Goal: Use online tool/utility: Utilize a website feature to perform a specific function

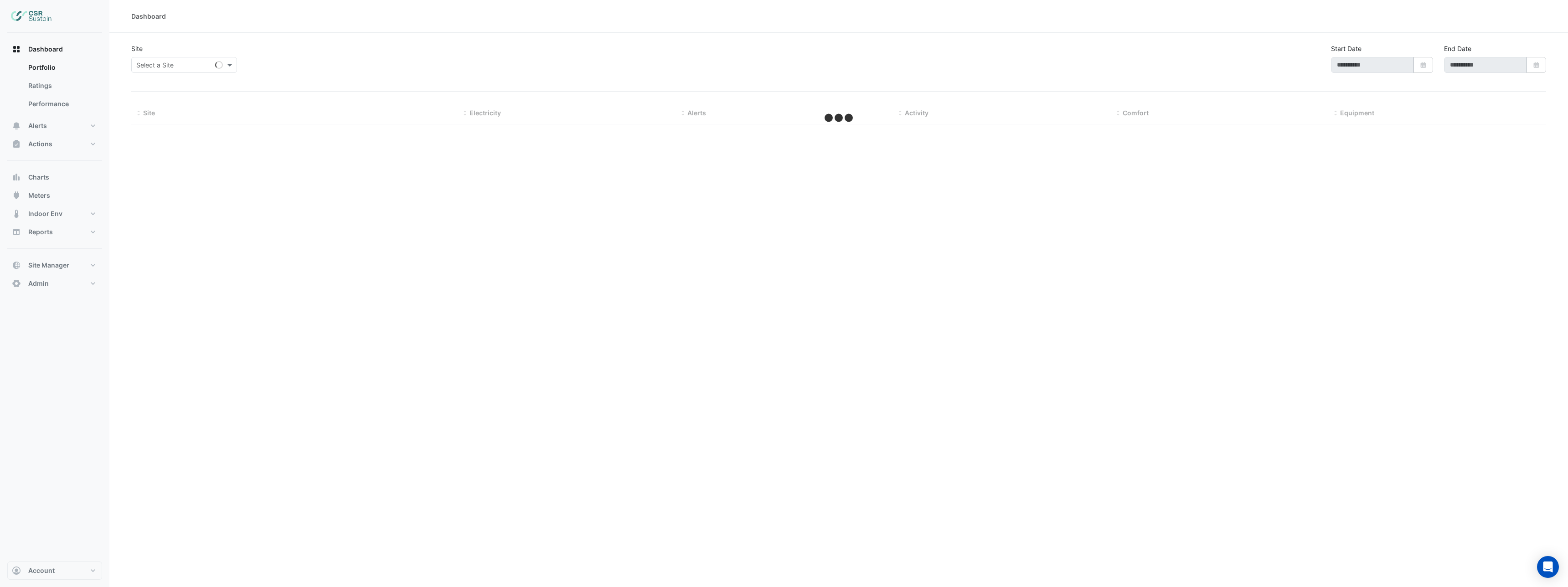
type input "**********"
select select "***"
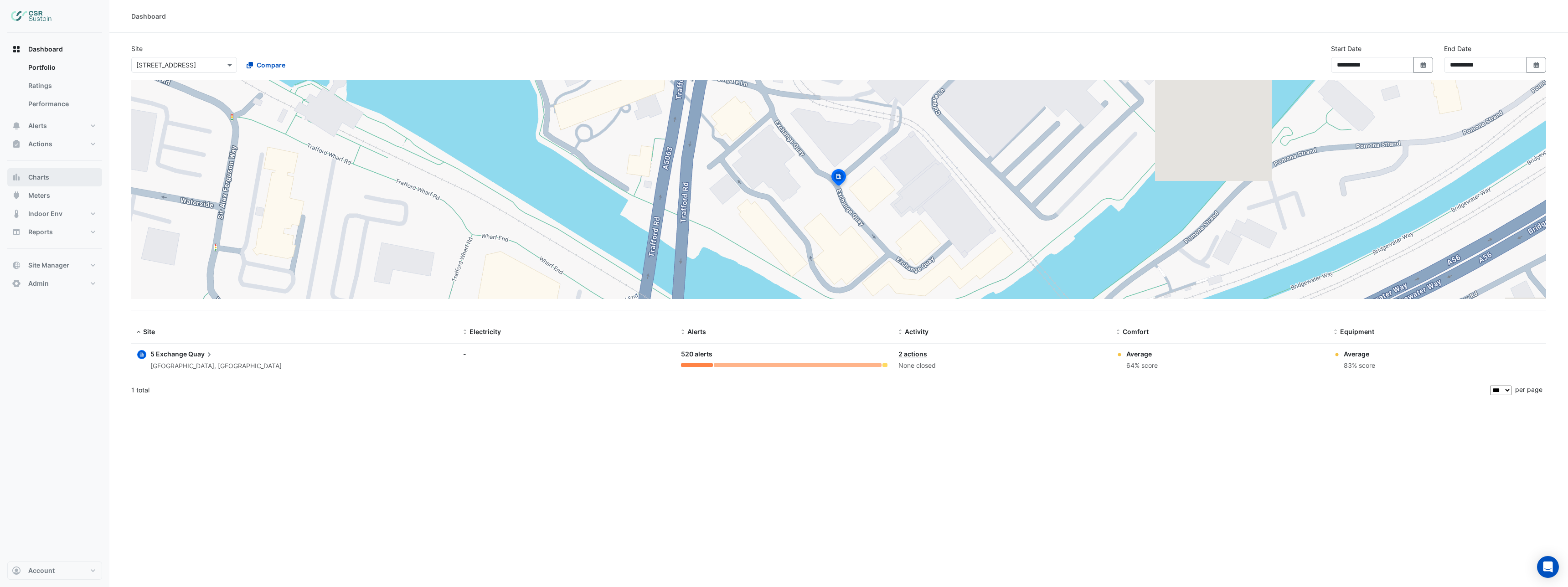
click at [41, 178] on span "Charts" at bounding box center [38, 177] width 21 height 9
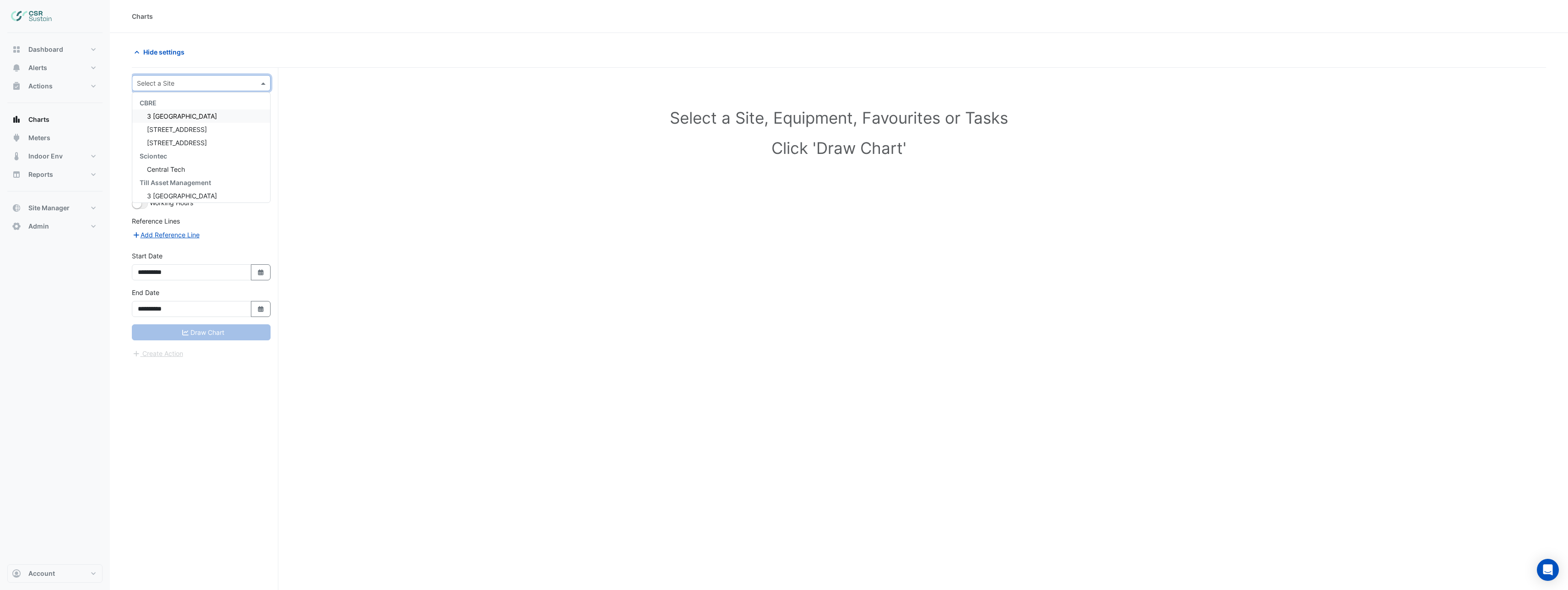
click at [196, 87] on input "text" at bounding box center [192, 84] width 110 height 10
click at [186, 143] on span "[STREET_ADDRESS]" at bounding box center [177, 142] width 60 height 8
click at [196, 115] on div "Equipment" at bounding box center [193, 111] width 107 height 10
click at [188, 132] on div "AHU-OFFICE" at bounding box center [201, 130] width 122 height 13
click at [188, 136] on input "text" at bounding box center [196, 139] width 103 height 10
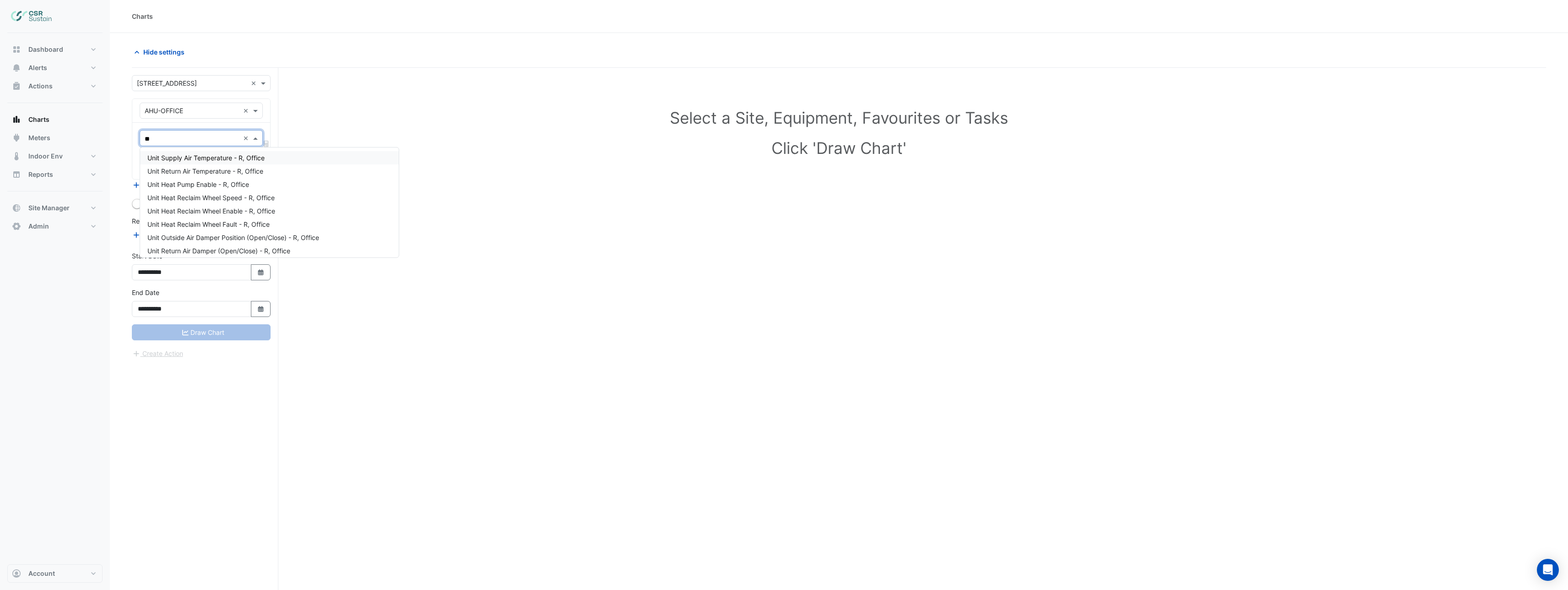
type input "***"
click at [212, 185] on span "Unit Return Air Fan Enable - R, Office" at bounding box center [202, 184] width 110 height 8
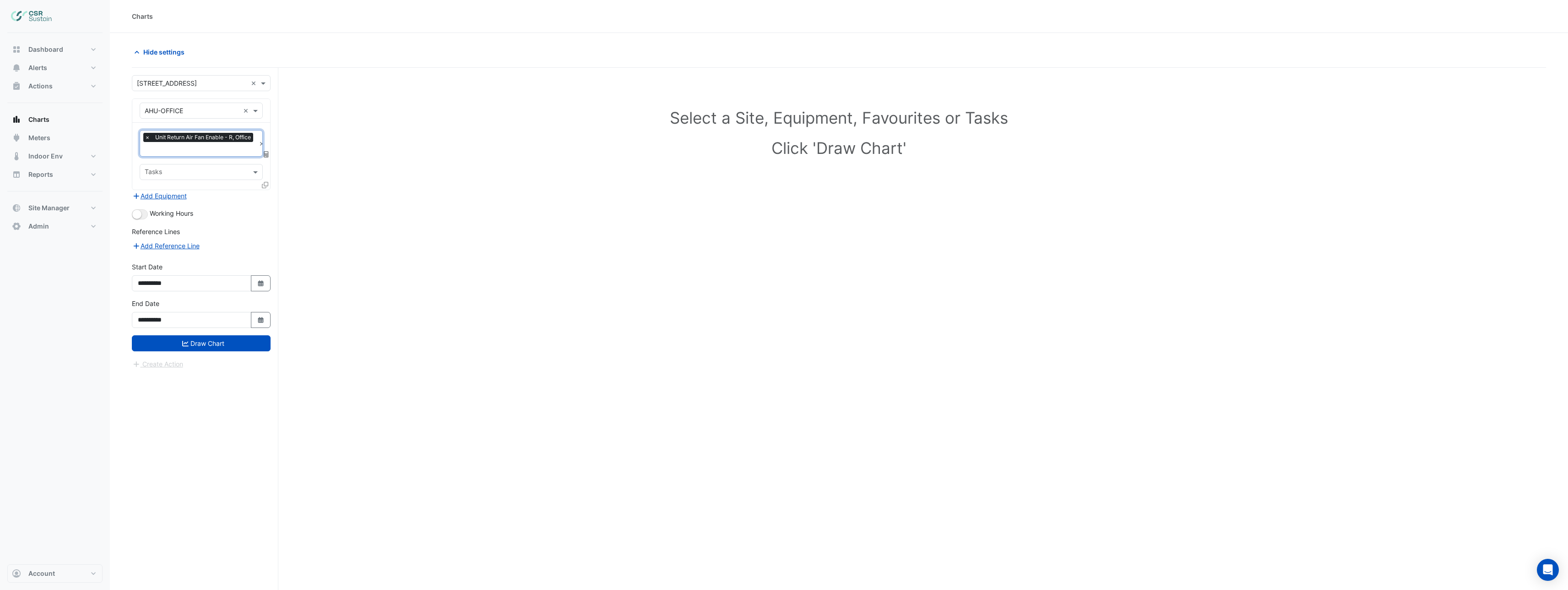
click at [145, 136] on span "×" at bounding box center [147, 137] width 8 height 9
click at [179, 150] on div "Please select Favourites" at bounding box center [201, 152] width 123 height 8
click at [182, 140] on input "text" at bounding box center [196, 139] width 103 height 10
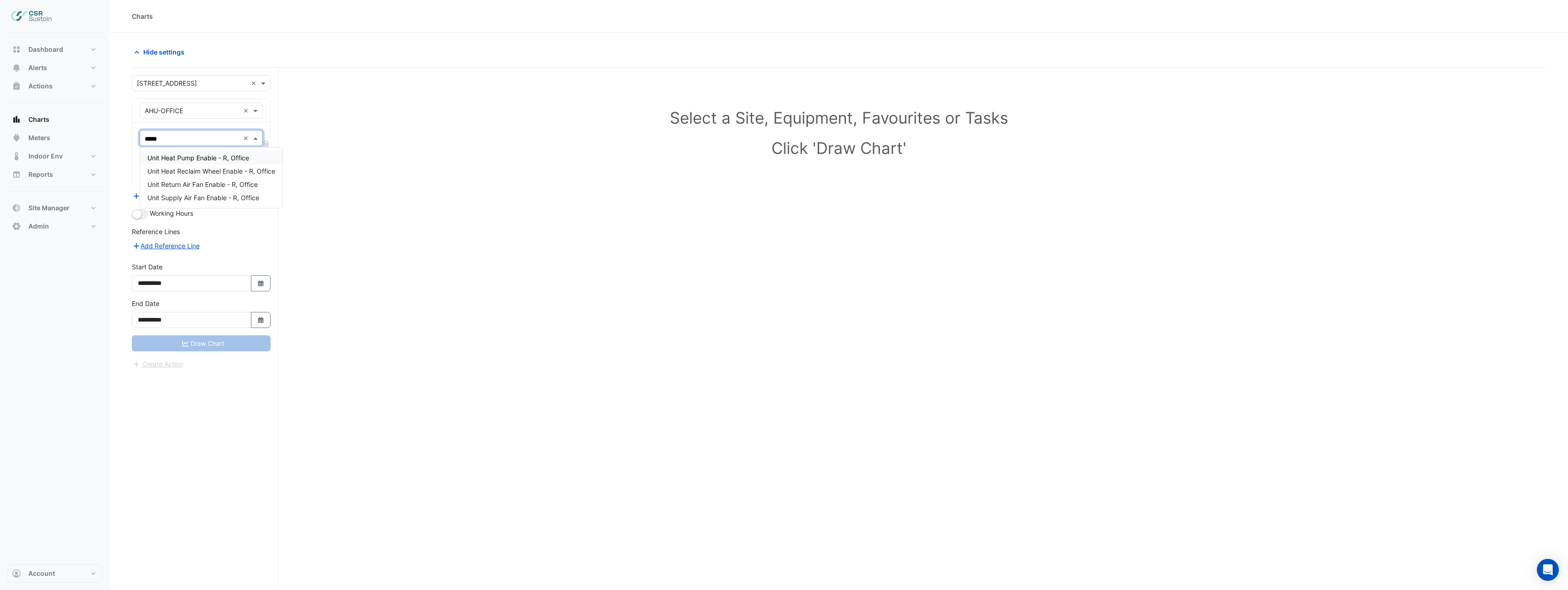
type input "******"
click at [193, 196] on span "Unit Supply Air Fan Enable - R, Office" at bounding box center [203, 197] width 112 height 8
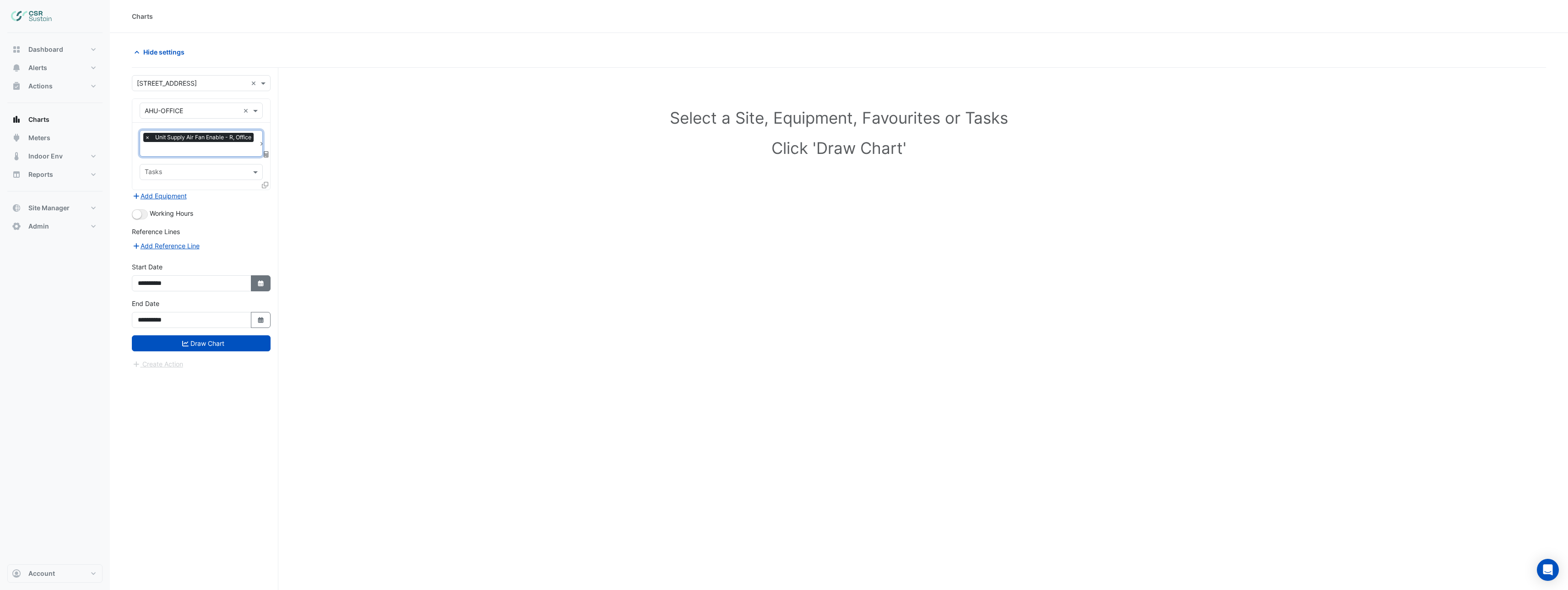
click at [256, 280] on button "Select Date" at bounding box center [260, 283] width 20 height 16
select select "*"
select select "****"
click at [149, 164] on button "Previous month" at bounding box center [147, 161] width 11 height 15
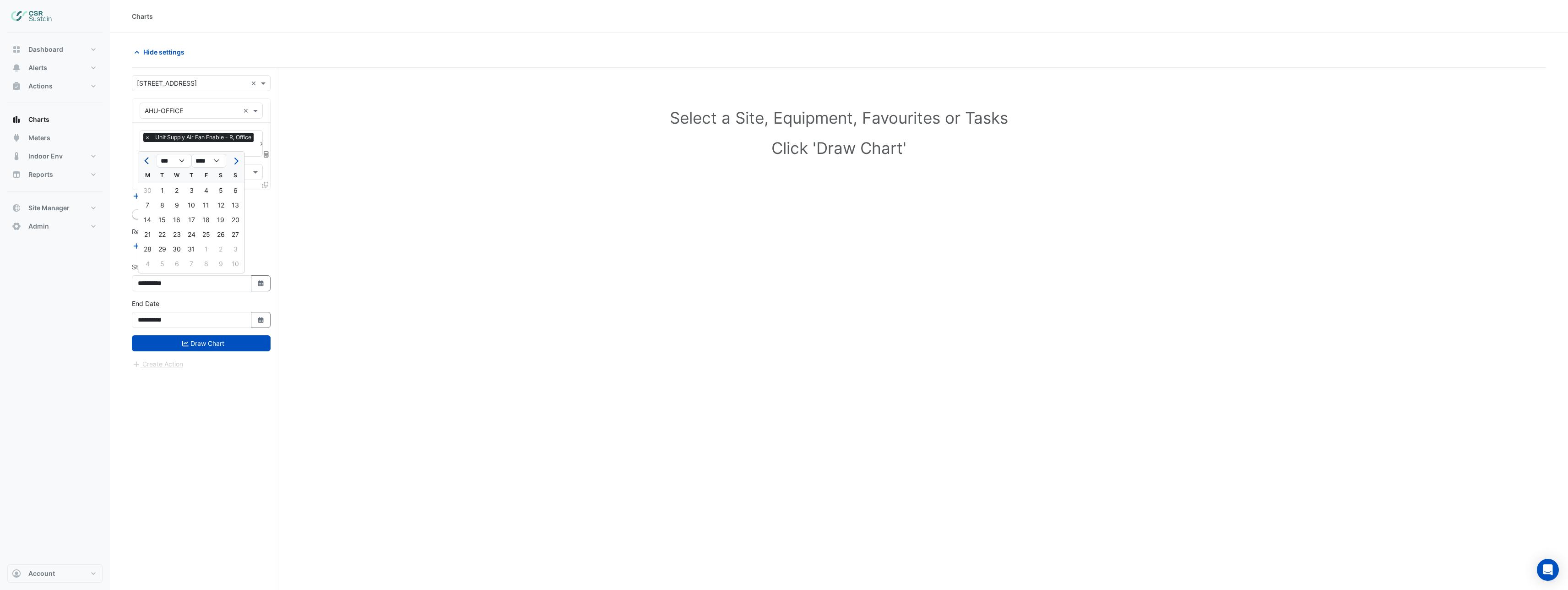
click at [149, 164] on button "Previous month" at bounding box center [147, 161] width 11 height 15
select select "*"
click at [232, 190] on div "1" at bounding box center [235, 191] width 15 height 15
type input "**********"
click at [184, 194] on button "Add Equipment" at bounding box center [160, 196] width 56 height 10
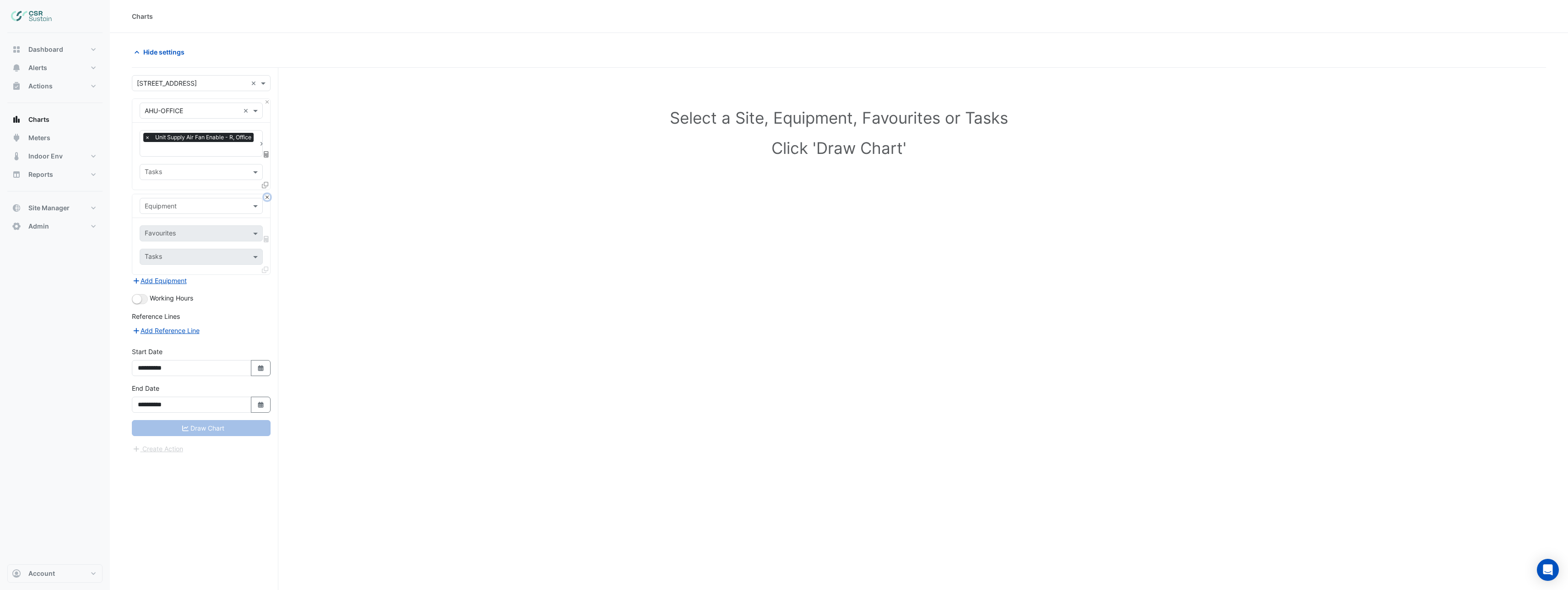
click at [267, 197] on button "Close" at bounding box center [267, 197] width 6 height 6
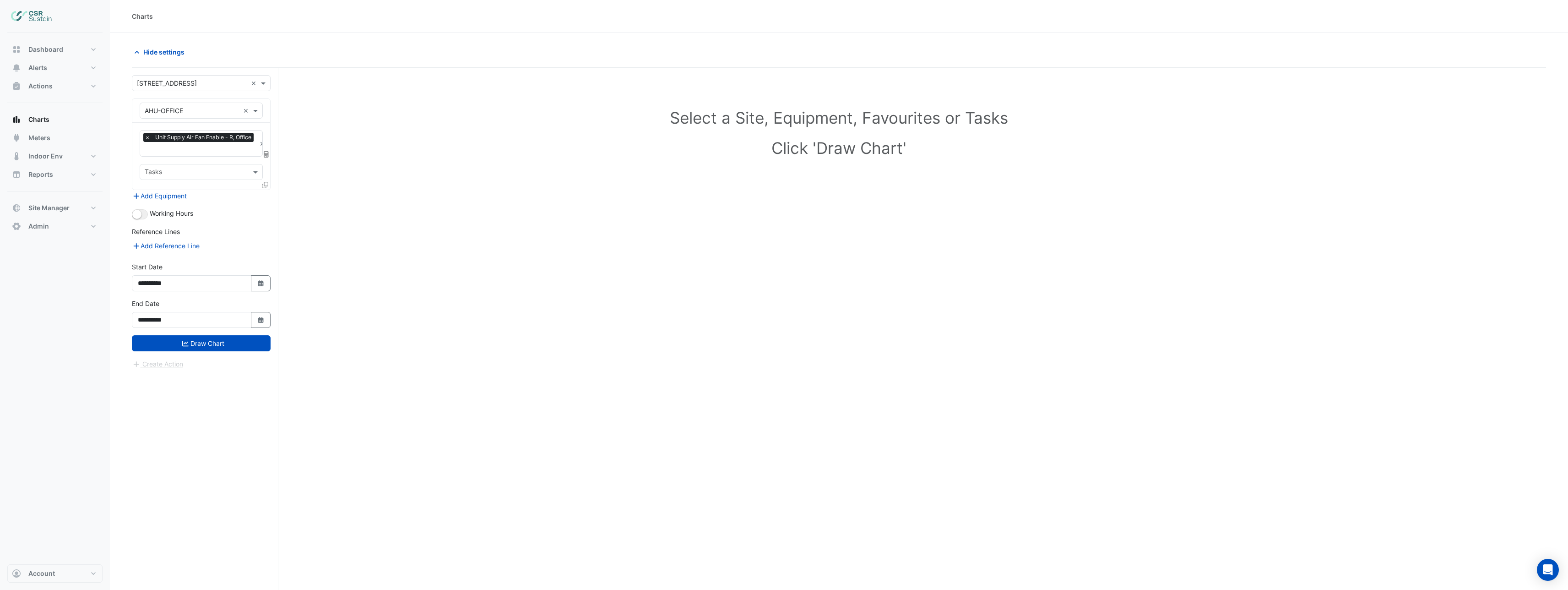
click at [265, 185] on icon at bounding box center [265, 185] width 6 height 6
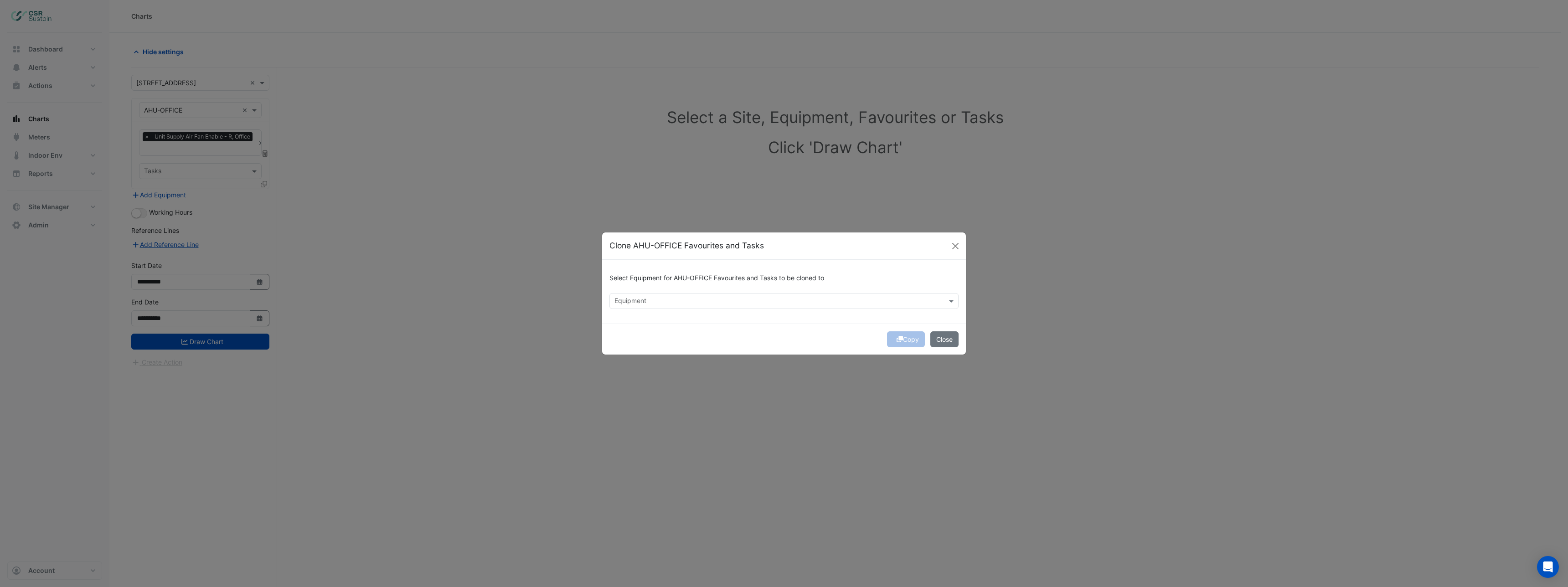
click at [649, 304] on input "text" at bounding box center [779, 302] width 329 height 10
click at [647, 322] on span "AHU-TOILET" at bounding box center [636, 320] width 38 height 8
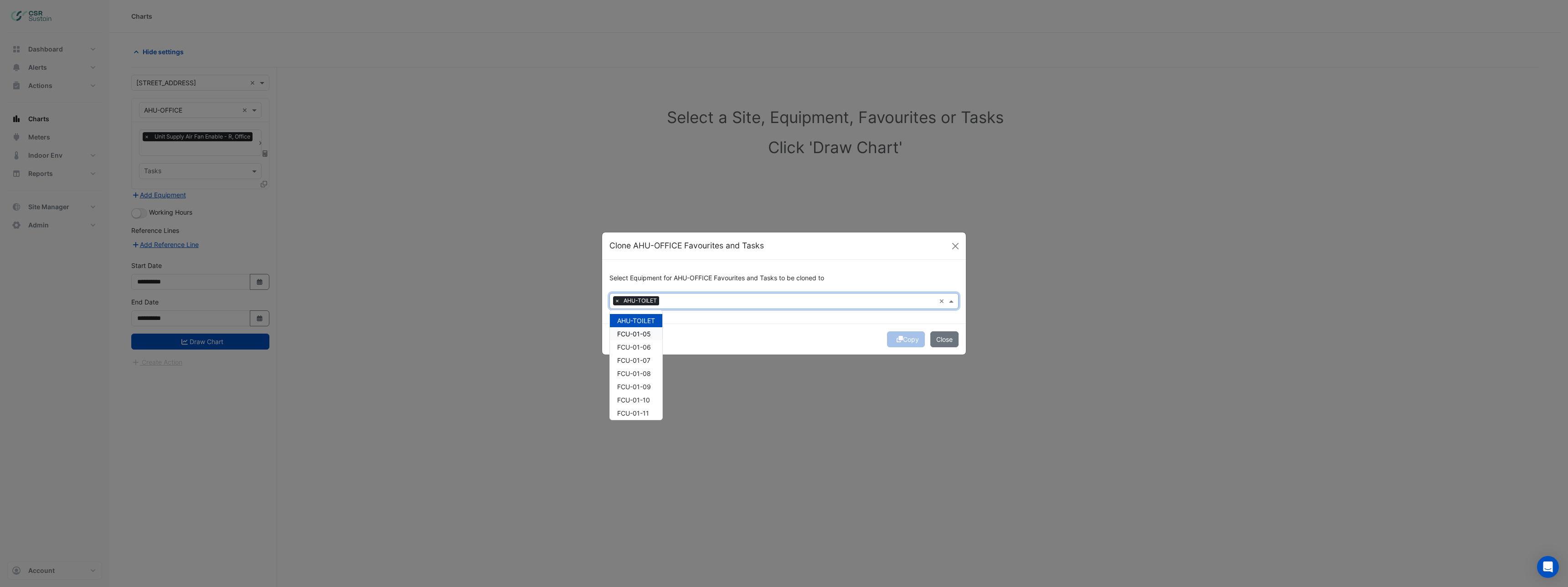
click at [645, 333] on span "FCU-01-05" at bounding box center [634, 333] width 33 height 8
click at [643, 344] on span "FCU-01-06" at bounding box center [634, 347] width 33 height 8
click at [643, 358] on span "FCU-01-07" at bounding box center [634, 360] width 33 height 8
click at [642, 372] on span "FCU-01-08" at bounding box center [634, 373] width 33 height 8
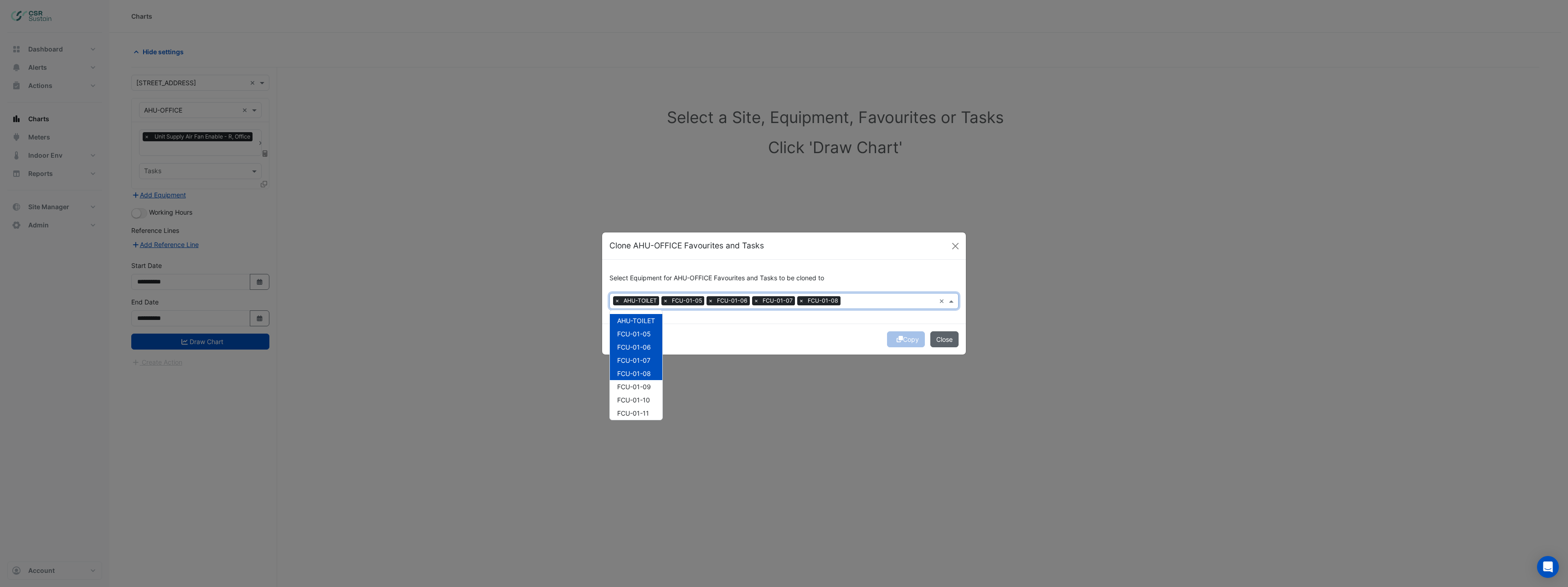
click at [957, 333] on button "Close" at bounding box center [944, 339] width 28 height 16
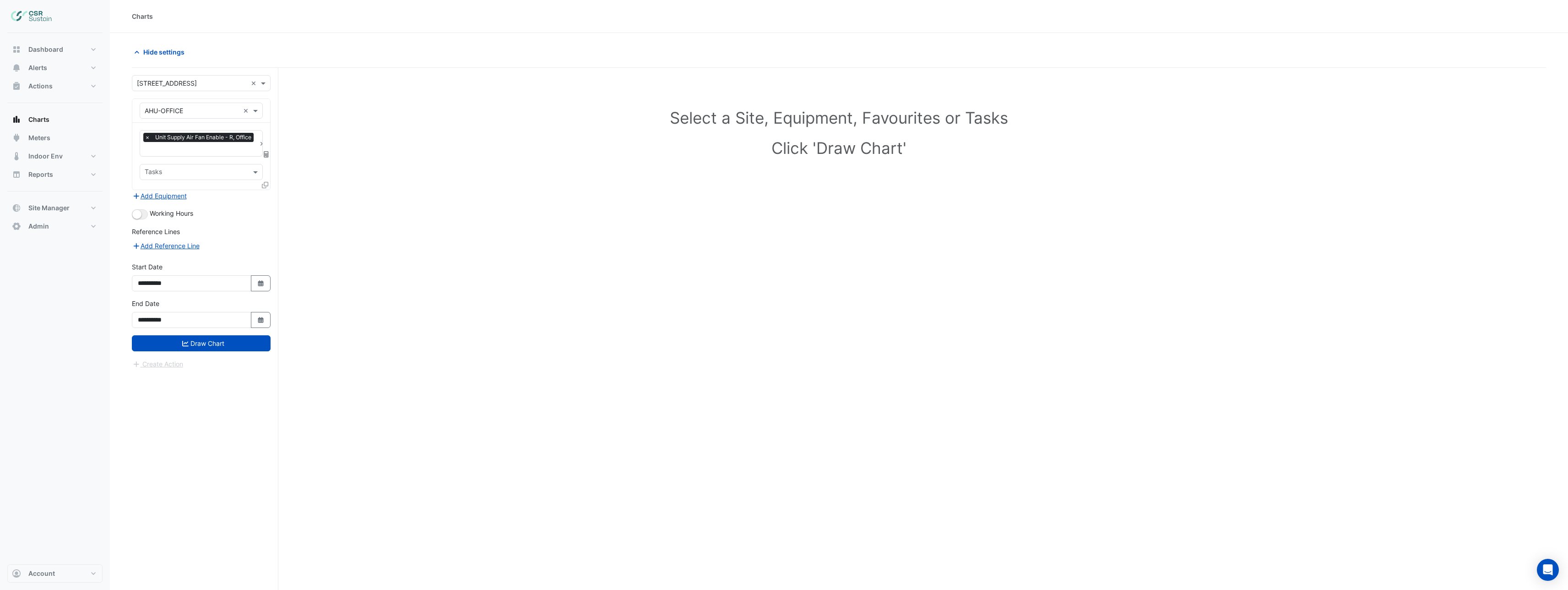
click at [263, 185] on icon at bounding box center [265, 185] width 6 height 6
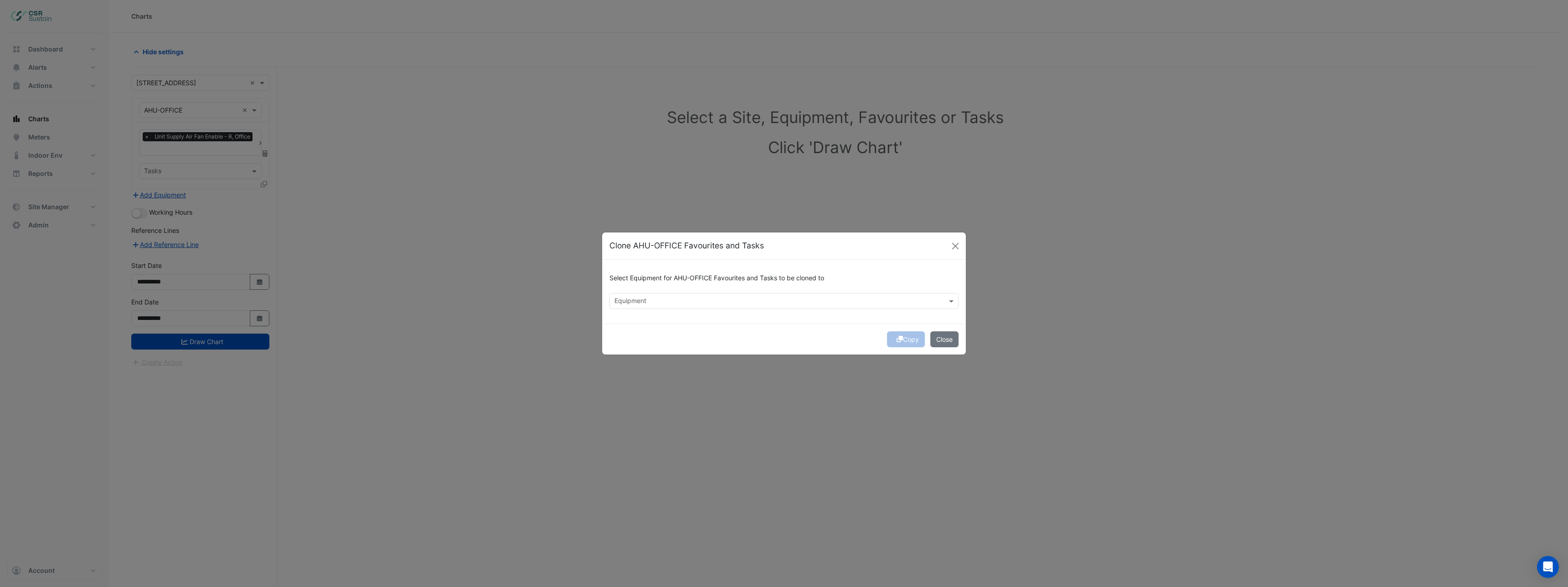
click at [671, 300] on input "text" at bounding box center [779, 302] width 329 height 10
click at [651, 315] on div "AHU-TOILET" at bounding box center [636, 321] width 52 height 13
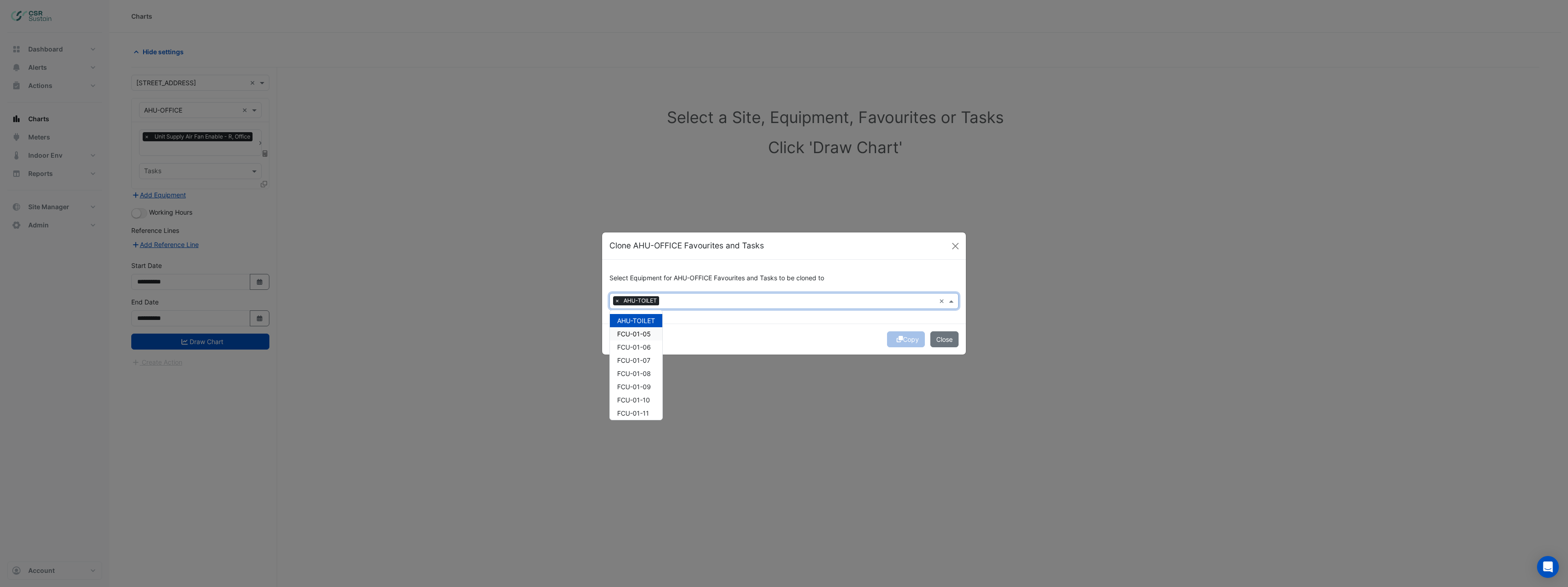
click at [647, 335] on span "FCU-01-05" at bounding box center [634, 333] width 33 height 8
click at [645, 346] on span "FCU-01-06" at bounding box center [634, 347] width 33 height 8
click at [647, 356] on span "FCU-01-07" at bounding box center [634, 360] width 33 height 8
click at [649, 367] on div "FCU-01-08" at bounding box center [636, 373] width 52 height 13
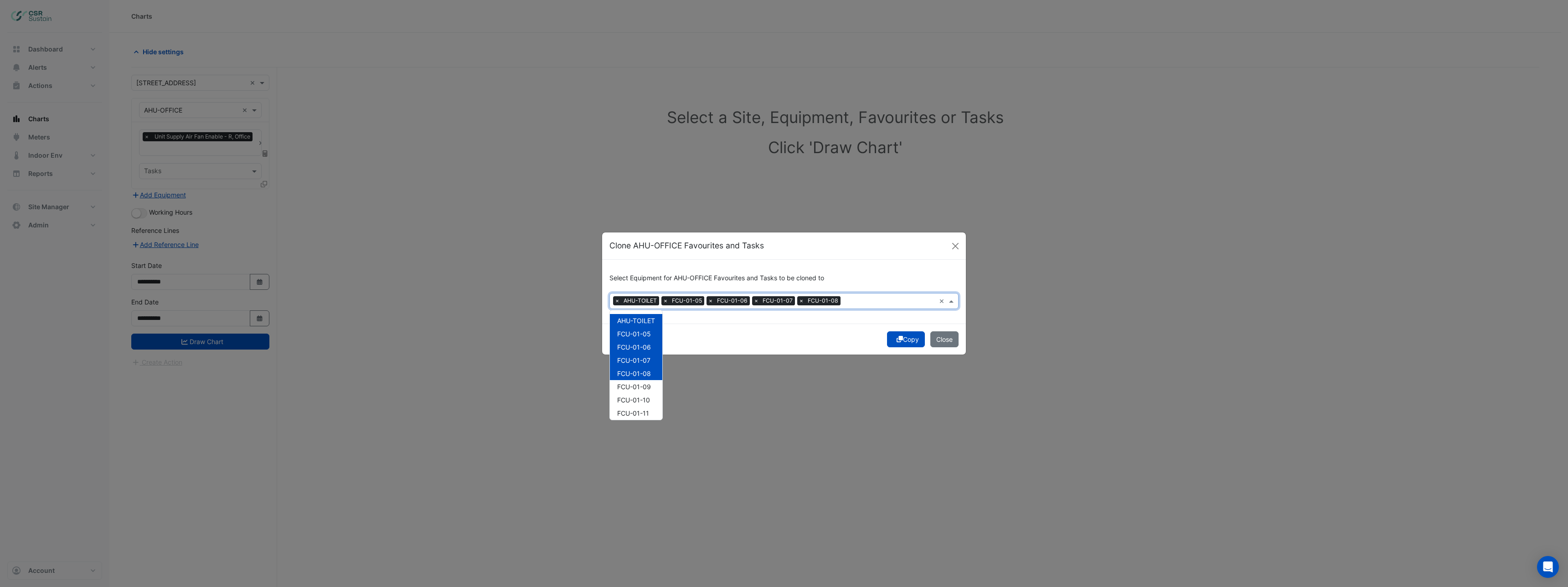
click at [906, 340] on button "Copy" at bounding box center [906, 339] width 38 height 16
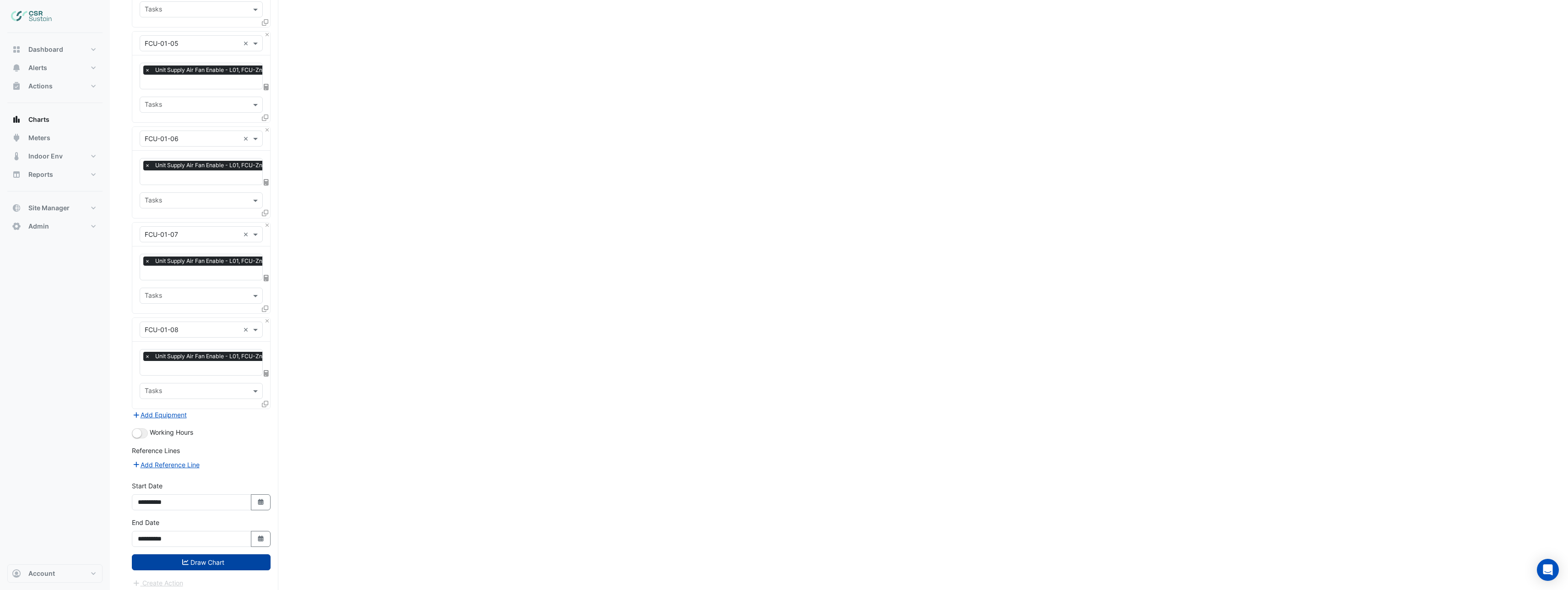
click at [208, 556] on button "Draw Chart" at bounding box center [201, 562] width 139 height 16
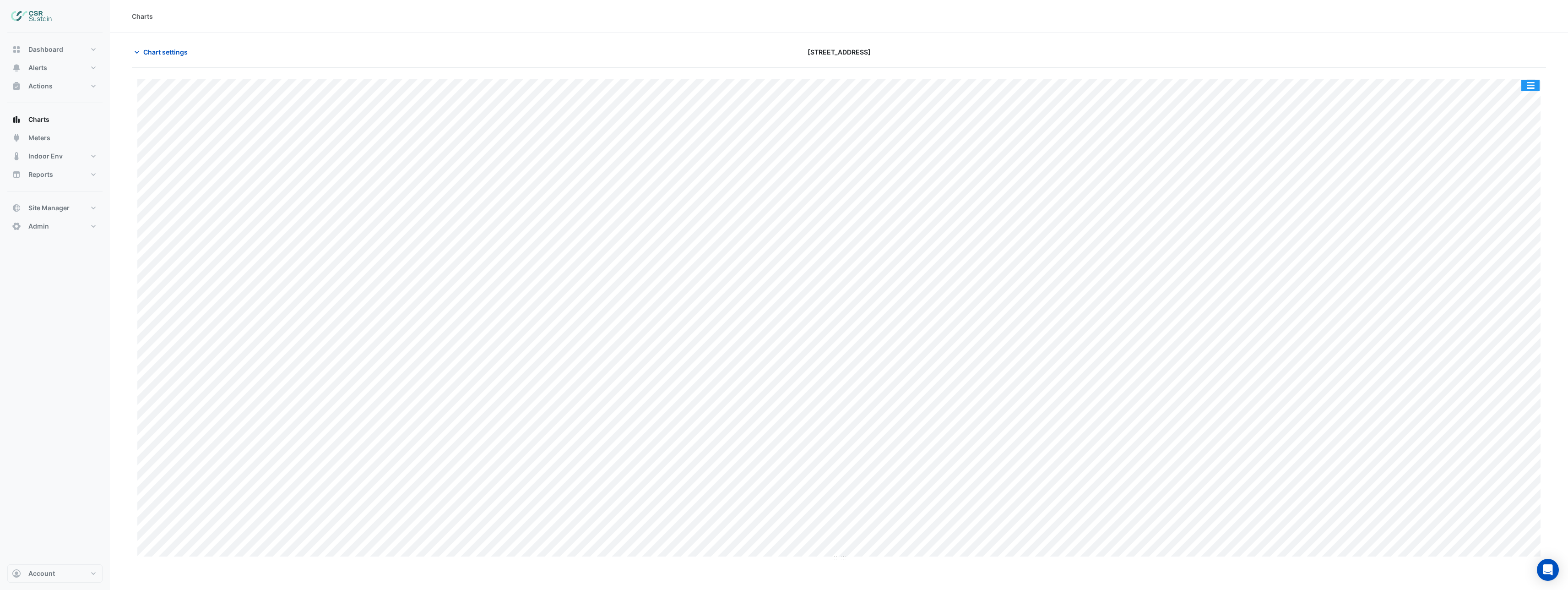
click at [1530, 88] on button "button" at bounding box center [1530, 85] width 18 height 12
click at [1519, 101] on div "Split by Equip" at bounding box center [1512, 101] width 55 height 17
